Goal: Transaction & Acquisition: Purchase product/service

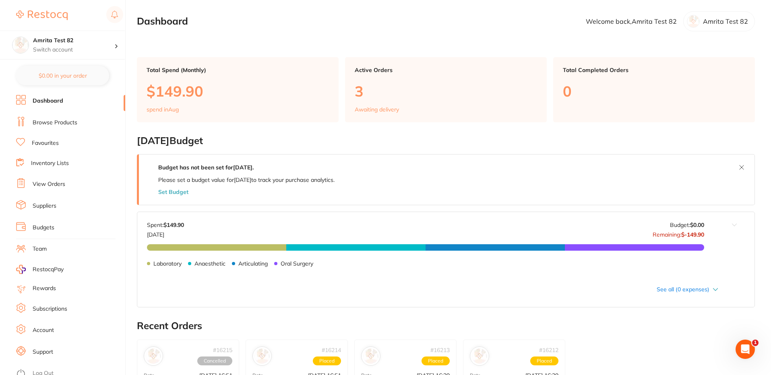
click at [59, 119] on link "Browse Products" at bounding box center [55, 123] width 45 height 8
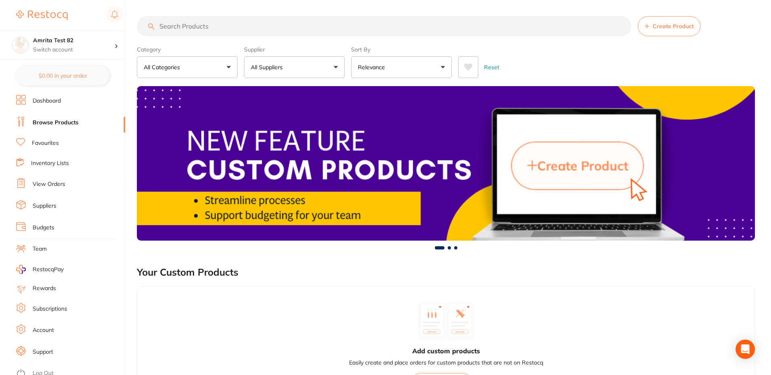
click at [52, 185] on link "View Orders" at bounding box center [49, 184] width 33 height 8
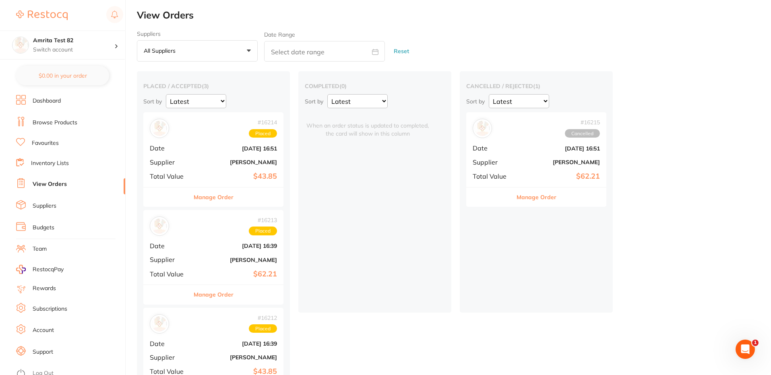
scroll to position [39, 0]
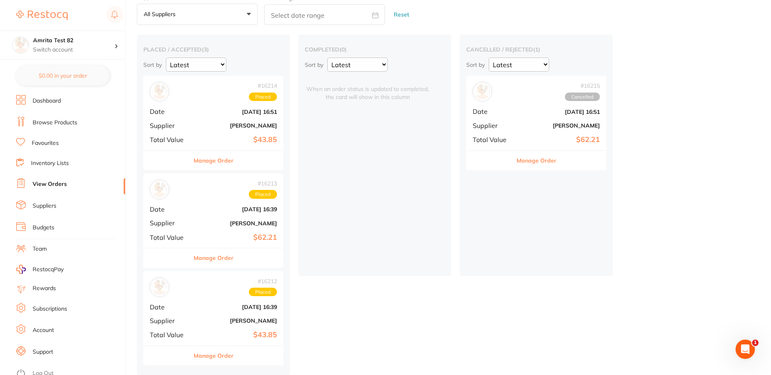
click at [200, 213] on div "# 16213 Placed Date Aug 10 2025, 16:39 Supplier Henry Schein Halas Total Value …" at bounding box center [213, 211] width 140 height 75
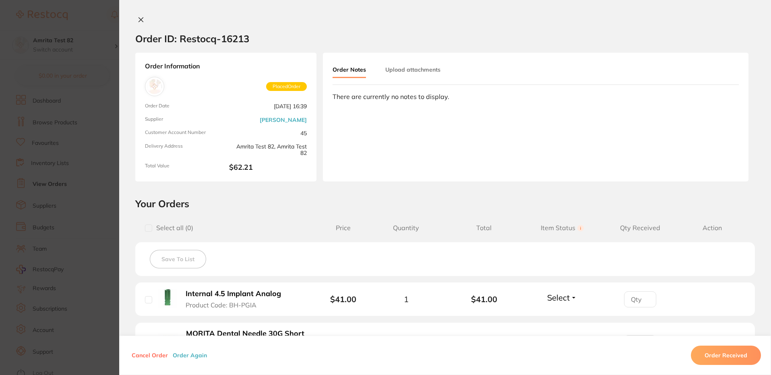
scroll to position [173, 0]
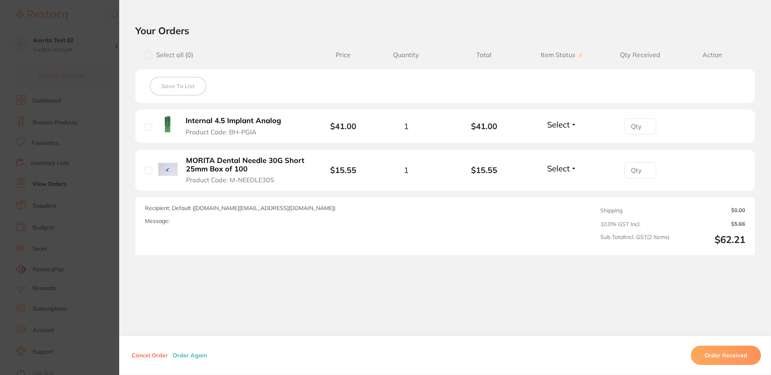
click at [89, 54] on section "Order ID: Restocq- 16213 Order Information Placed Order Order Date Aug 10 2025,…" at bounding box center [385, 187] width 771 height 375
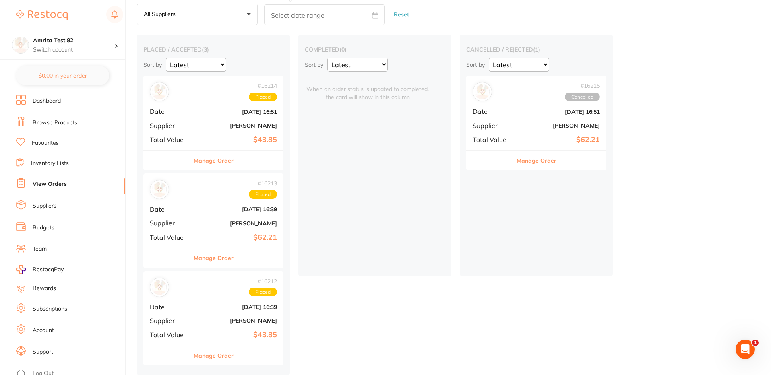
click at [211, 127] on div "# 16214 Placed Date Aug 10 2025, 16:51 Supplier Adam Dental Total Value $43.85" at bounding box center [213, 113] width 140 height 75
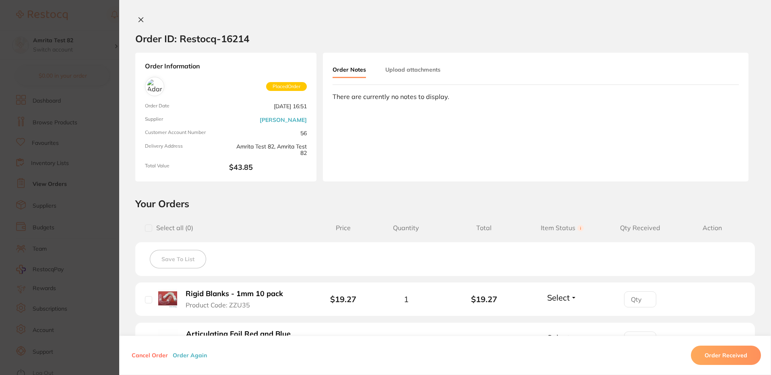
scroll to position [166, 0]
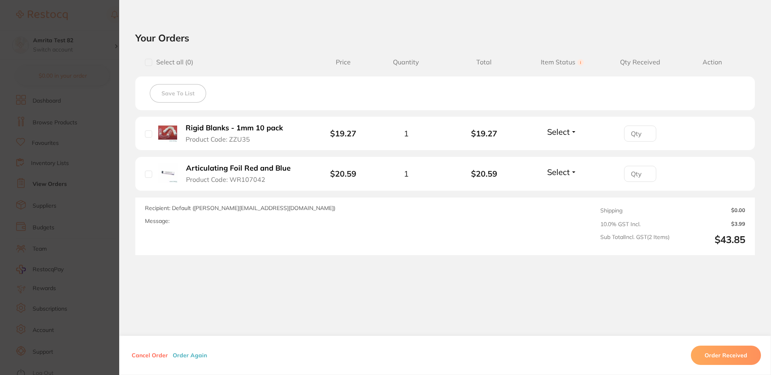
click at [191, 354] on button "Order Again" at bounding box center [189, 355] width 39 height 7
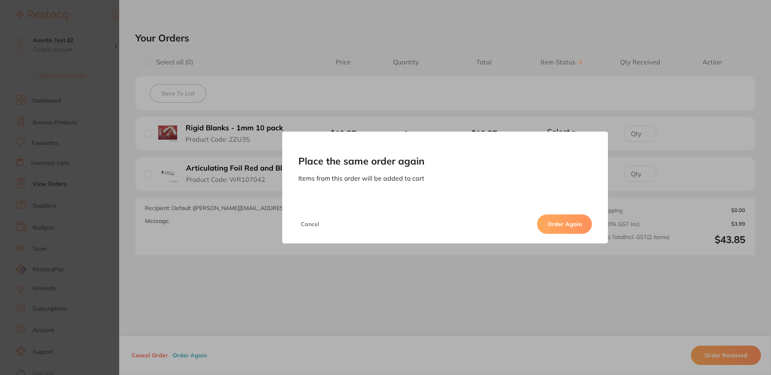
click at [476, 307] on div "Place the same order again Items from this order will be added to cart Cancel O…" at bounding box center [445, 187] width 652 height 375
click at [312, 227] on button "Cancel" at bounding box center [309, 224] width 23 height 19
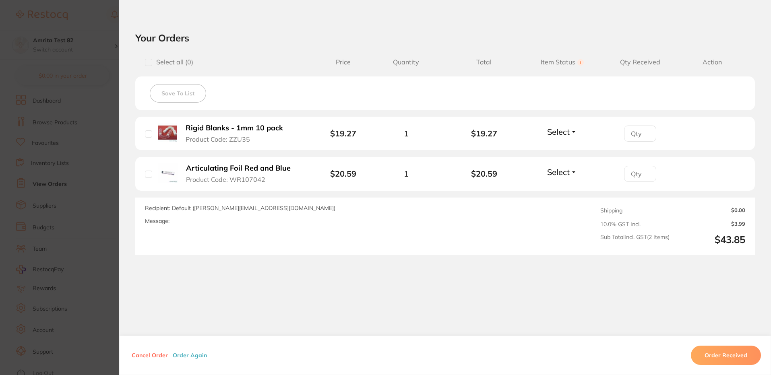
click at [248, 207] on span "Recipient: Default ( staceys@adamdental.com.au )" at bounding box center [240, 208] width 190 height 7
click at [331, 228] on div "Recipient: Default ( staceys@adamdental.com.au ) Message:" at bounding box center [325, 226] width 360 height 45
click at [193, 355] on button "Order Again" at bounding box center [189, 355] width 39 height 7
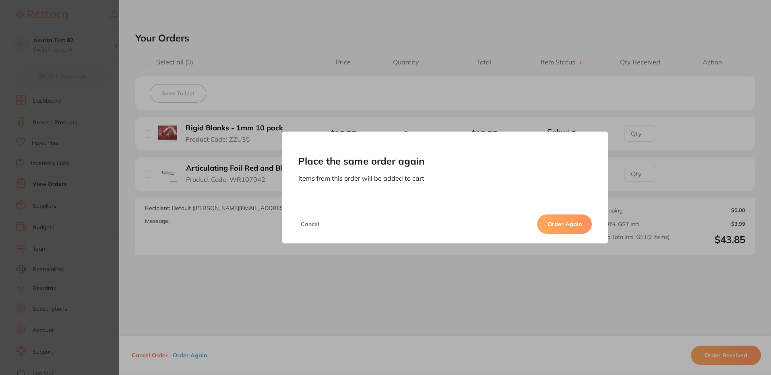
click at [565, 230] on button "Order Again" at bounding box center [564, 224] width 55 height 19
checkbox input "false"
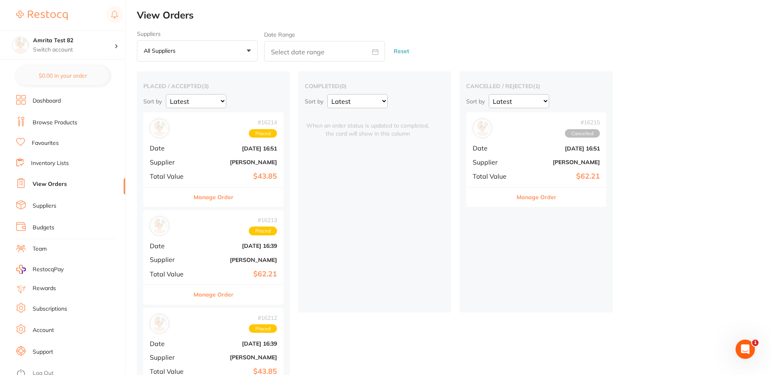
click at [38, 124] on link "Browse Products" at bounding box center [55, 123] width 45 height 8
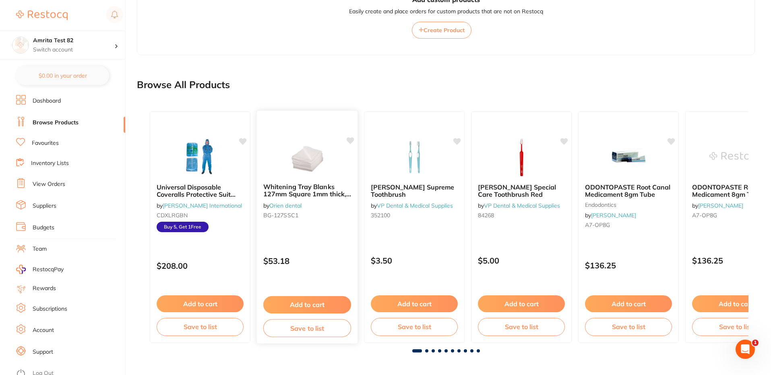
click at [302, 302] on button "Add to cart" at bounding box center [307, 304] width 88 height 17
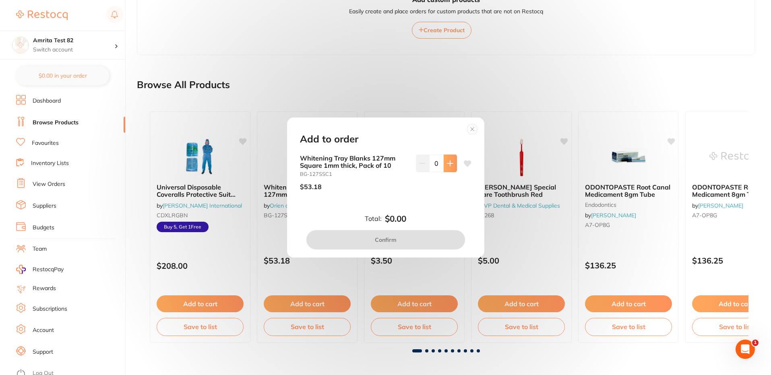
click at [448, 167] on icon at bounding box center [450, 163] width 6 height 6
type input "1"
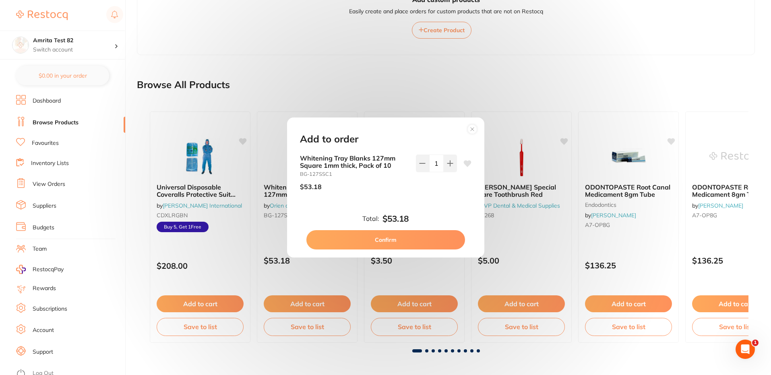
click at [392, 238] on button "Confirm" at bounding box center [385, 239] width 159 height 19
checkbox input "false"
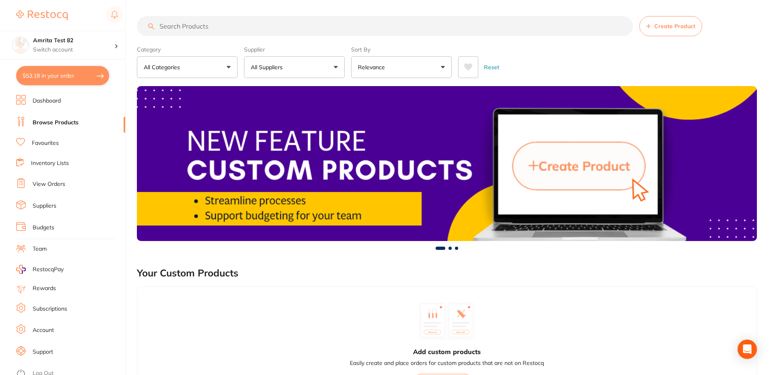
click at [81, 80] on button "$53.18 in your order" at bounding box center [62, 75] width 93 height 19
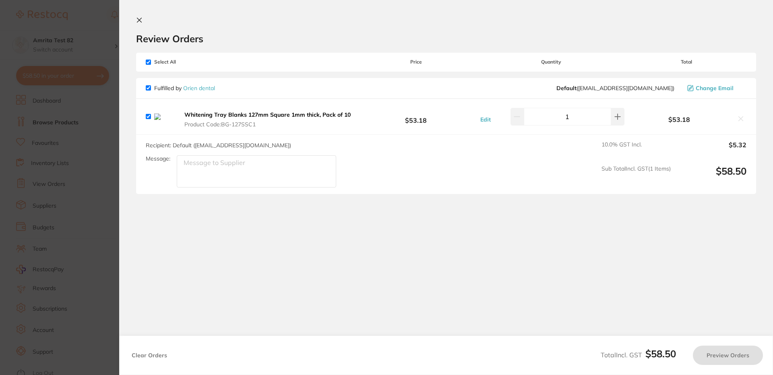
checkbox input "true"
click at [139, 19] on icon at bounding box center [139, 20] width 4 height 4
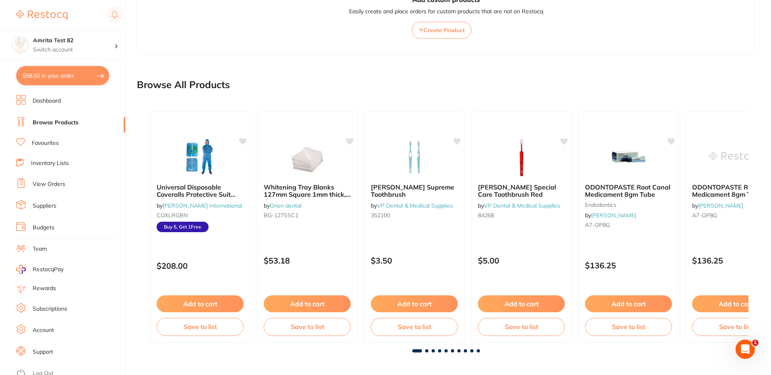
click at [93, 77] on button "$58.50 in your order" at bounding box center [62, 75] width 93 height 19
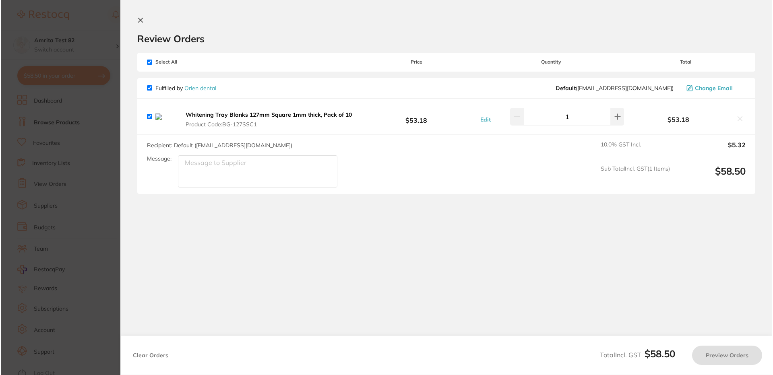
scroll to position [0, 0]
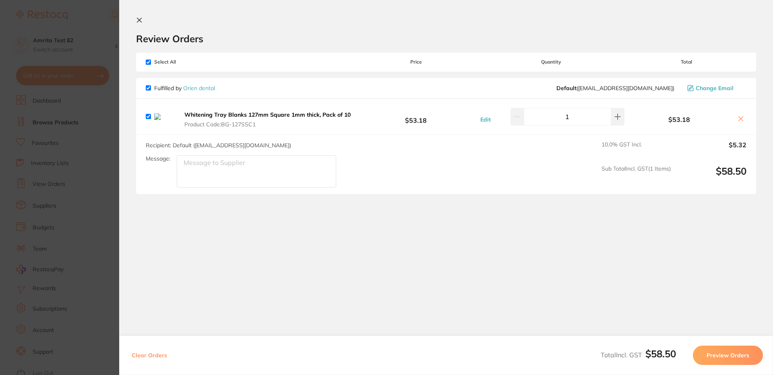
click at [141, 22] on icon at bounding box center [139, 20] width 4 height 4
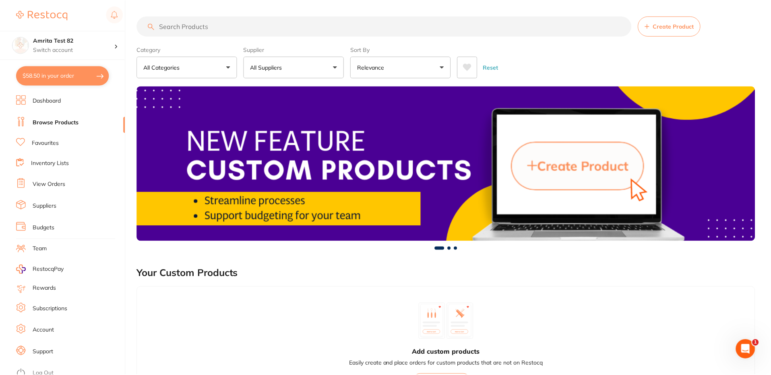
scroll to position [352, 0]
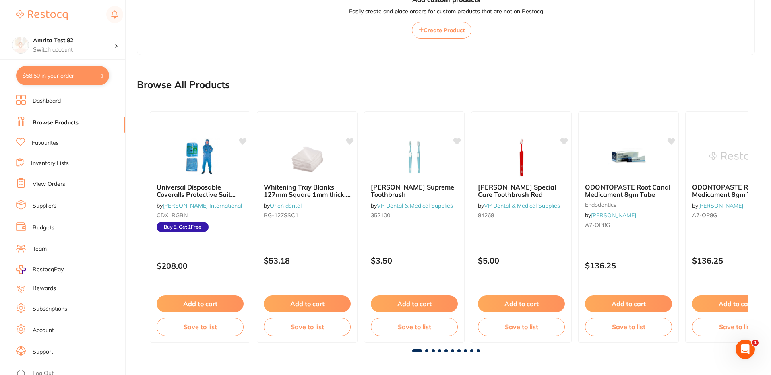
click at [49, 190] on li "View Orders" at bounding box center [70, 184] width 109 height 12
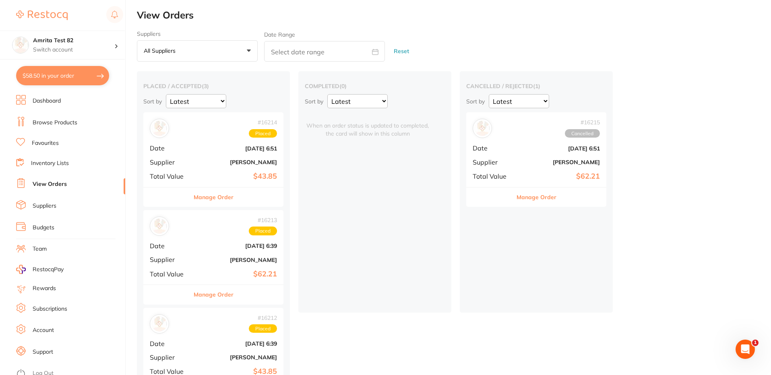
click at [228, 166] on div "# 16214 Placed Date [DATE] 6:51 Supplier [PERSON_NAME] Total Value $43.85" at bounding box center [213, 149] width 140 height 75
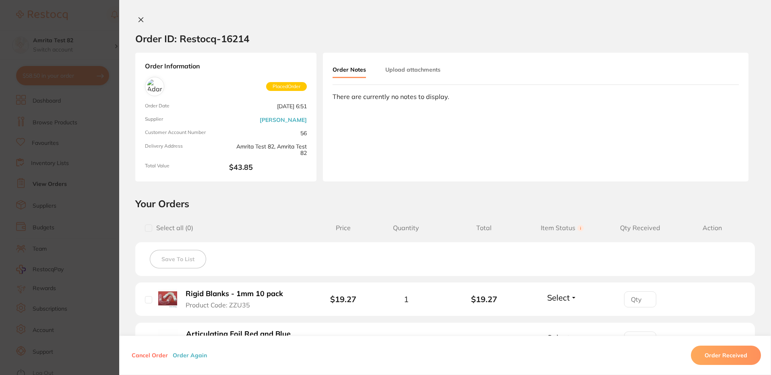
click at [178, 356] on button "Order Again" at bounding box center [189, 355] width 39 height 7
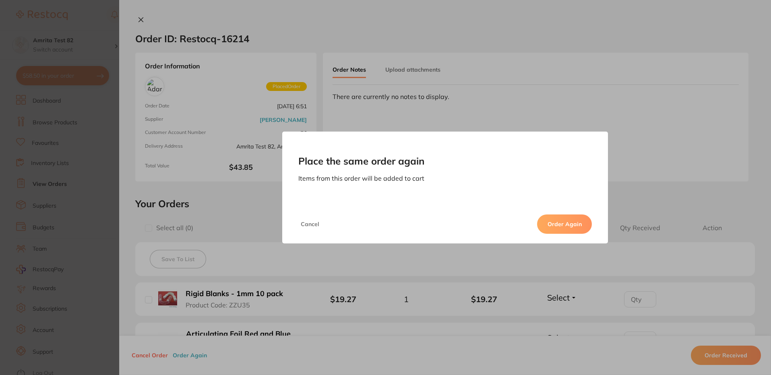
click at [564, 228] on button "Order Again" at bounding box center [564, 224] width 55 height 19
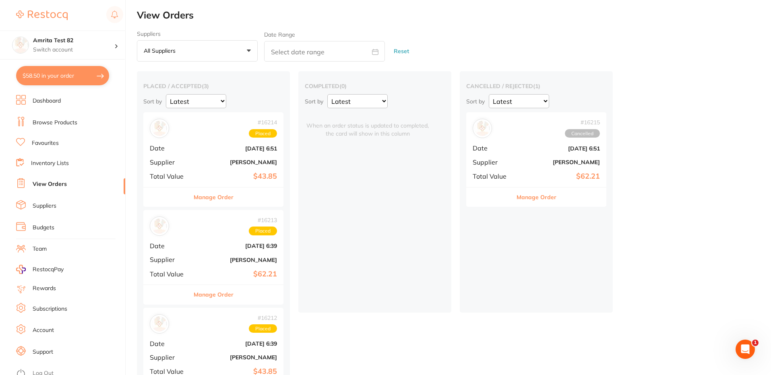
click at [49, 77] on button "$58.50 in your order" at bounding box center [62, 75] width 93 height 19
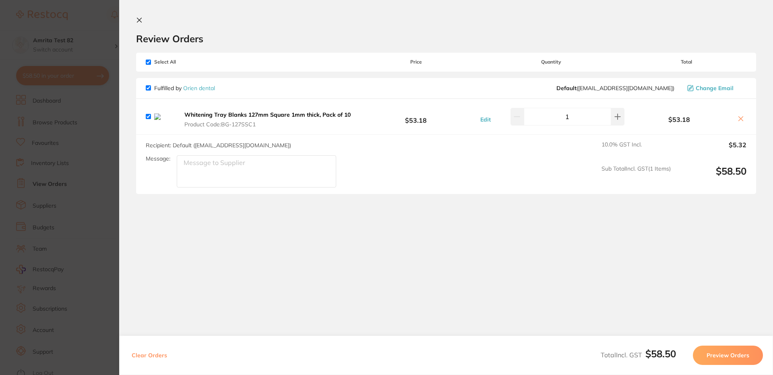
click at [155, 357] on button "Clear Orders" at bounding box center [149, 355] width 40 height 19
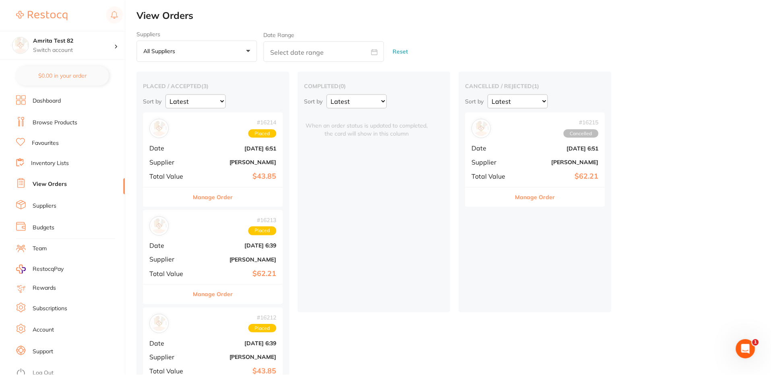
scroll to position [39, 0]
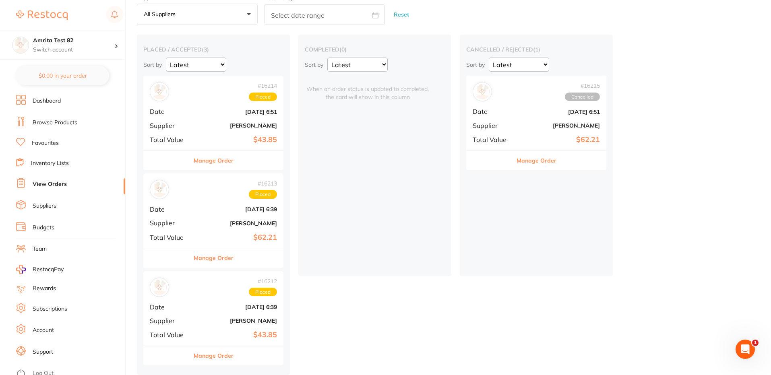
click at [216, 127] on b "[PERSON_NAME]" at bounding box center [237, 125] width 81 height 6
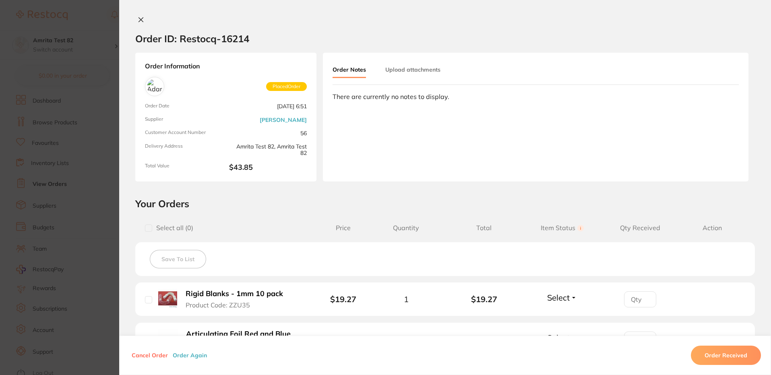
click at [195, 355] on button "Order Again" at bounding box center [189, 355] width 39 height 7
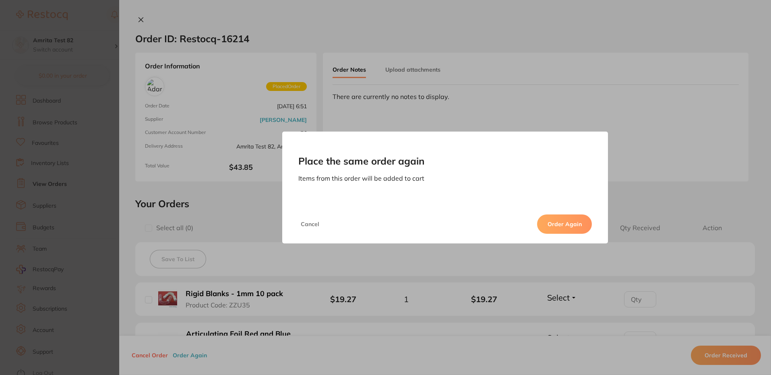
click at [563, 221] on button "Order Again" at bounding box center [564, 224] width 55 height 19
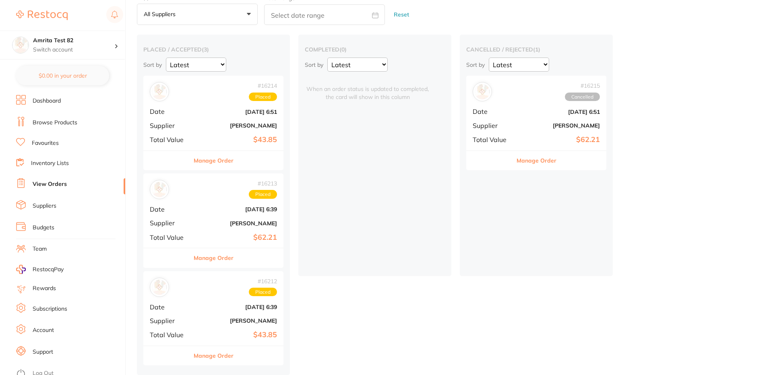
checkbox input "true"
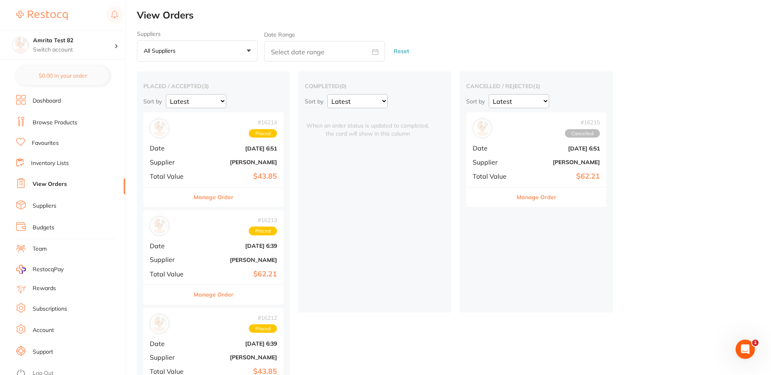
click at [209, 165] on b "[PERSON_NAME]" at bounding box center [237, 162] width 81 height 6
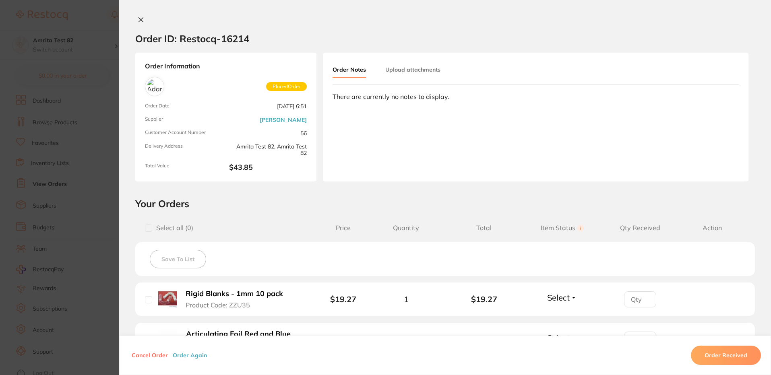
click at [193, 354] on button "Order Again" at bounding box center [189, 355] width 39 height 7
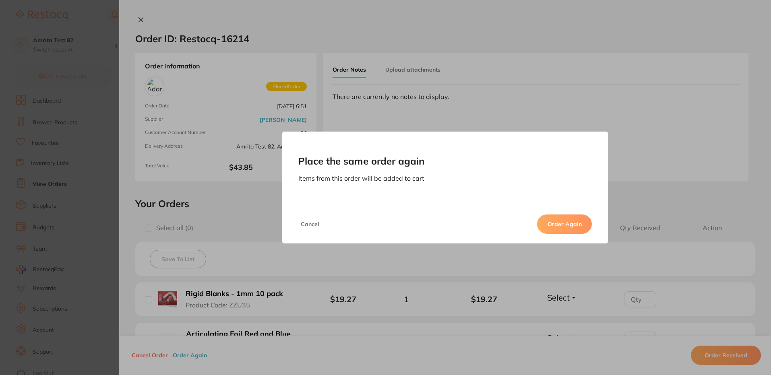
click at [561, 226] on button "Order Again" at bounding box center [564, 224] width 55 height 19
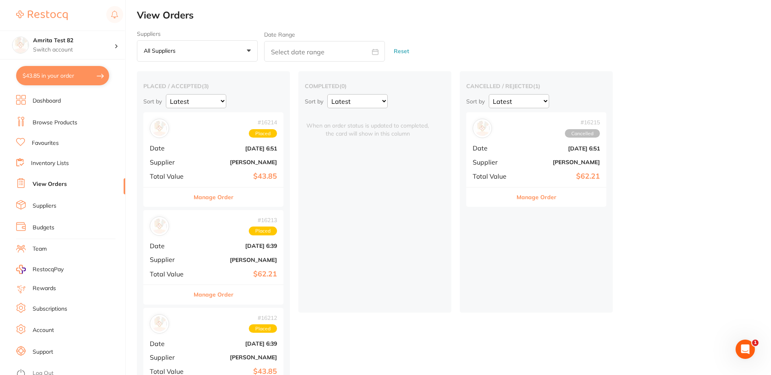
click at [79, 75] on button "$43.85 in your order" at bounding box center [62, 75] width 93 height 19
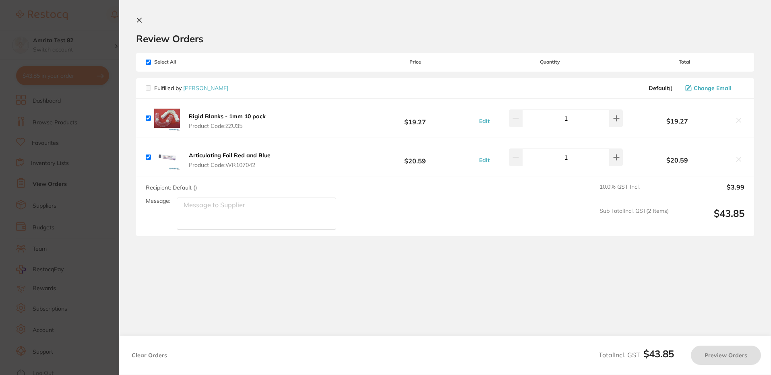
checkbox input "true"
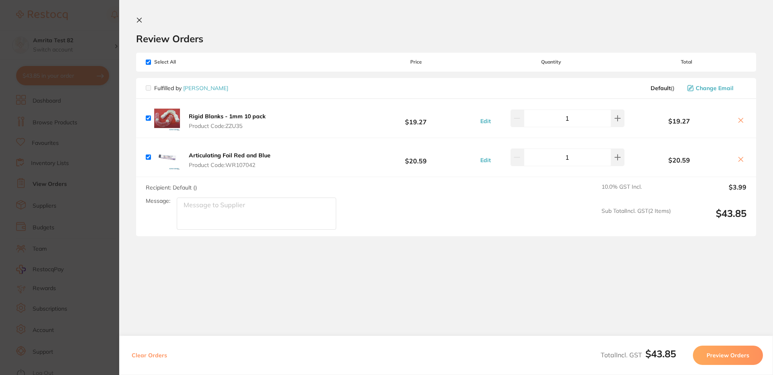
click at [739, 363] on button "Preview Orders" at bounding box center [728, 355] width 70 height 19
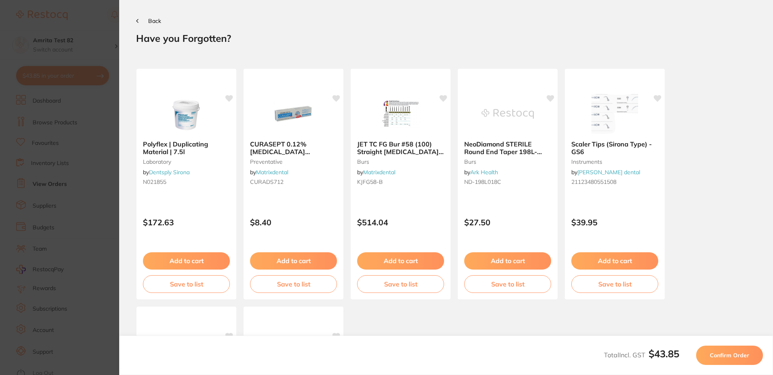
click at [141, 21] on button "Back" at bounding box center [148, 21] width 25 height 6
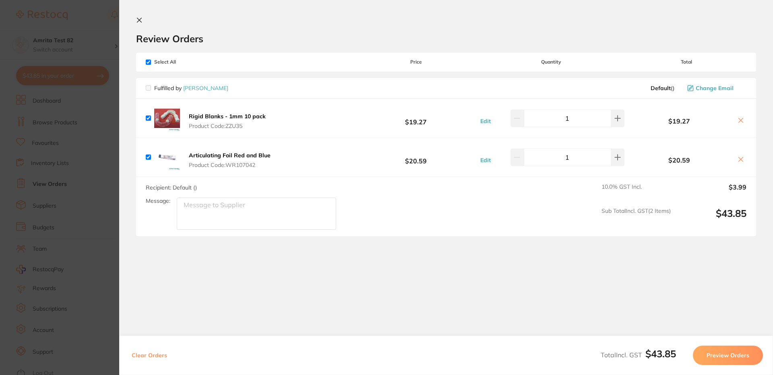
click at [141, 21] on icon at bounding box center [139, 20] width 6 height 6
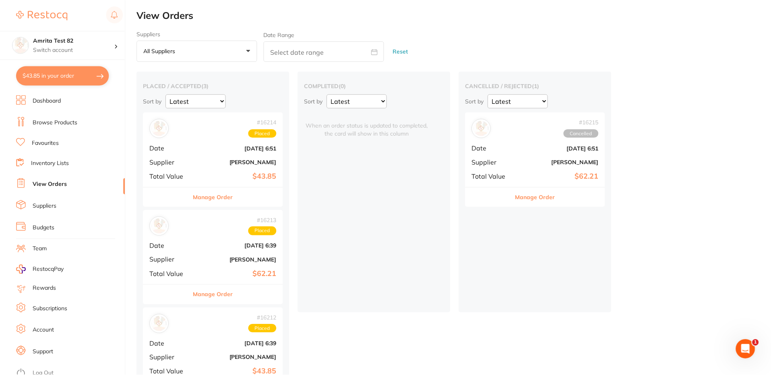
scroll to position [39, 0]
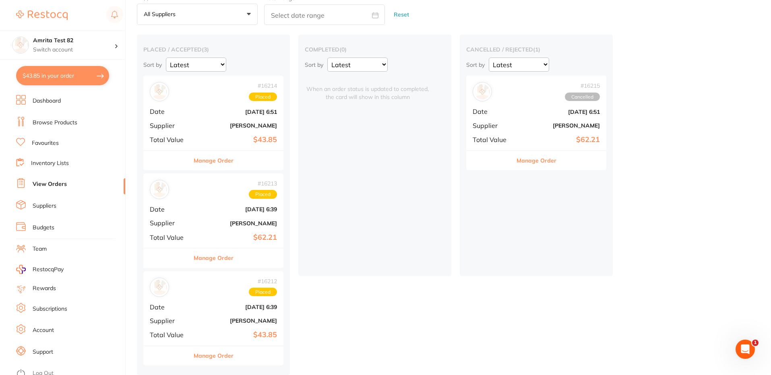
click at [203, 128] on div "# 16214 Placed Date Aug 10 2025, 6:51 Supplier Adam Dental Total Value $43.85" at bounding box center [213, 113] width 140 height 75
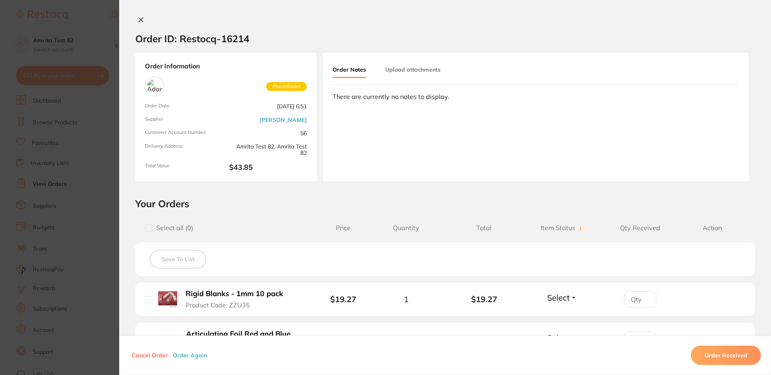
click at [137, 16] on button at bounding box center [140, 20] width 11 height 8
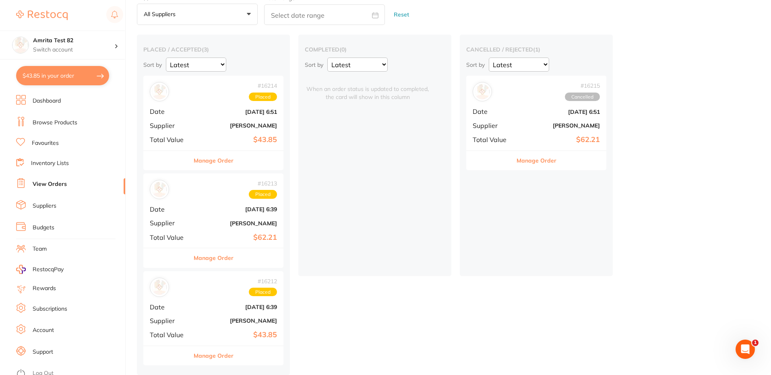
click at [85, 79] on button "$43.85 in your order" at bounding box center [62, 75] width 93 height 19
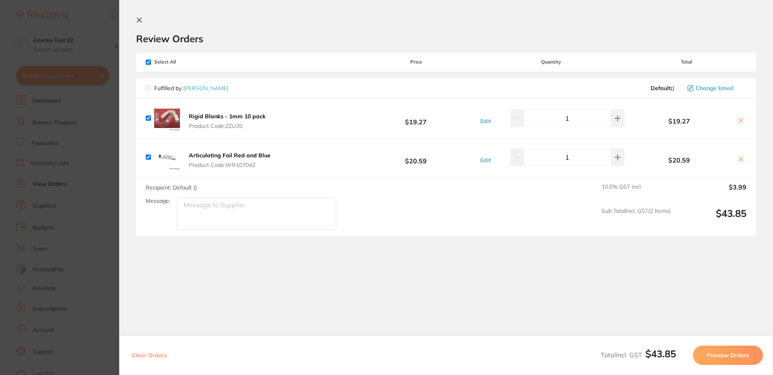
click at [148, 358] on button "Clear Orders" at bounding box center [149, 355] width 40 height 19
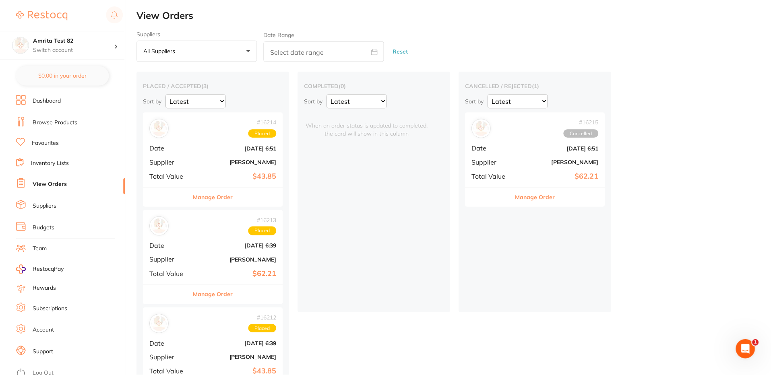
scroll to position [39, 0]
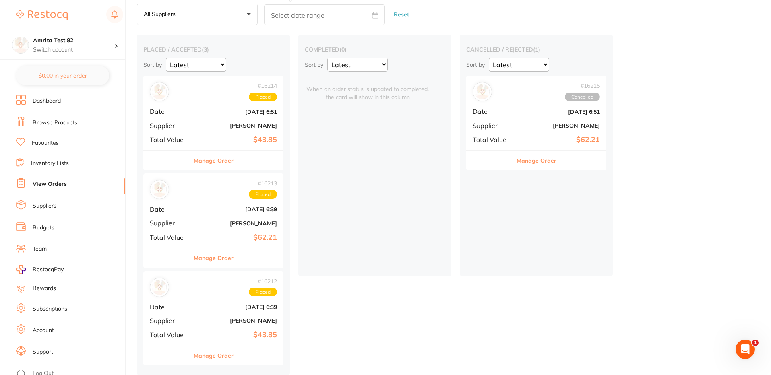
click at [228, 116] on div "# 16214 Placed Date Aug 10 2025, 6:51 Supplier Adam Dental Total Value $43.85" at bounding box center [213, 113] width 140 height 75
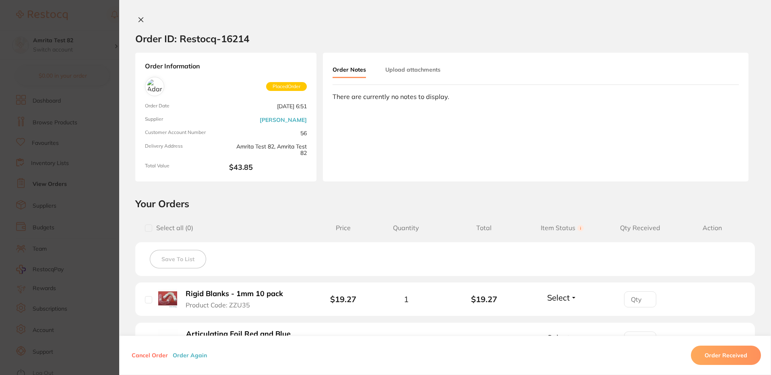
scroll to position [166, 0]
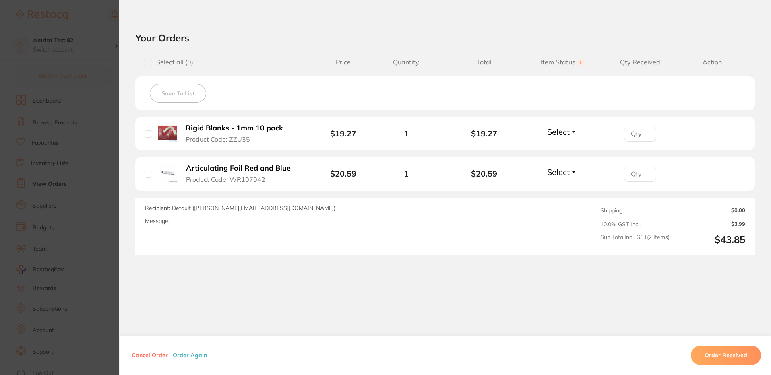
click at [237, 210] on span "Recipient: Default ( staceys@adamdental.com.au )" at bounding box center [240, 208] width 190 height 7
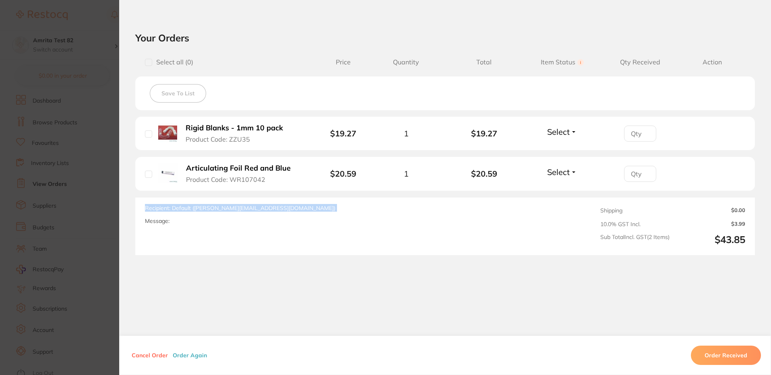
click at [237, 210] on span "Recipient: Default ( staceys@adamdental.com.au )" at bounding box center [240, 208] width 190 height 7
click at [255, 230] on div "Recipient: Default ( staceys@adamdental.com.au ) Message:" at bounding box center [325, 226] width 360 height 45
click at [91, 78] on section "Order ID: Restocq- 16214 Order Information Placed Order Order Date Aug 10 2025,…" at bounding box center [385, 187] width 771 height 375
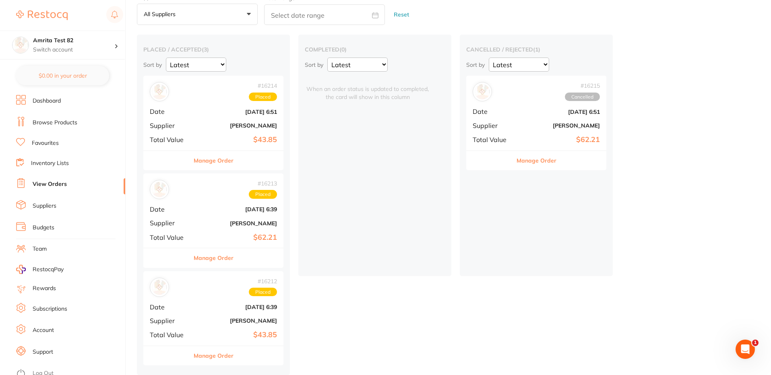
click at [206, 137] on b "$43.85" at bounding box center [237, 140] width 81 height 8
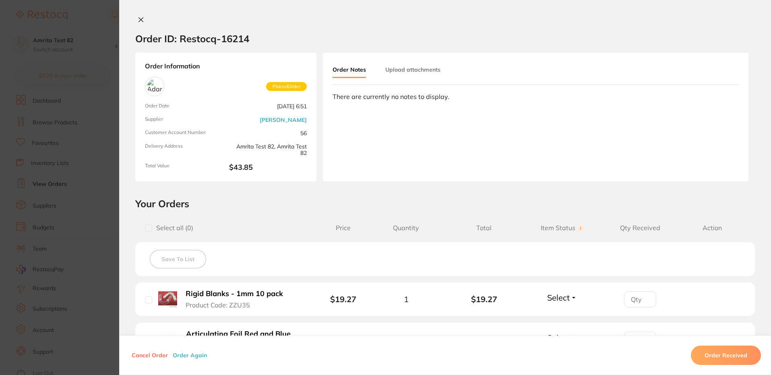
click at [190, 354] on button "Order Again" at bounding box center [189, 355] width 39 height 7
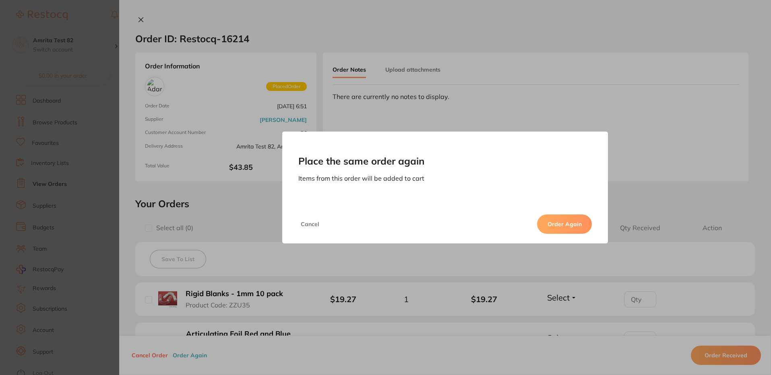
click at [559, 222] on button "Order Again" at bounding box center [564, 224] width 55 height 19
checkbox input "false"
